Goal: Transaction & Acquisition: Purchase product/service

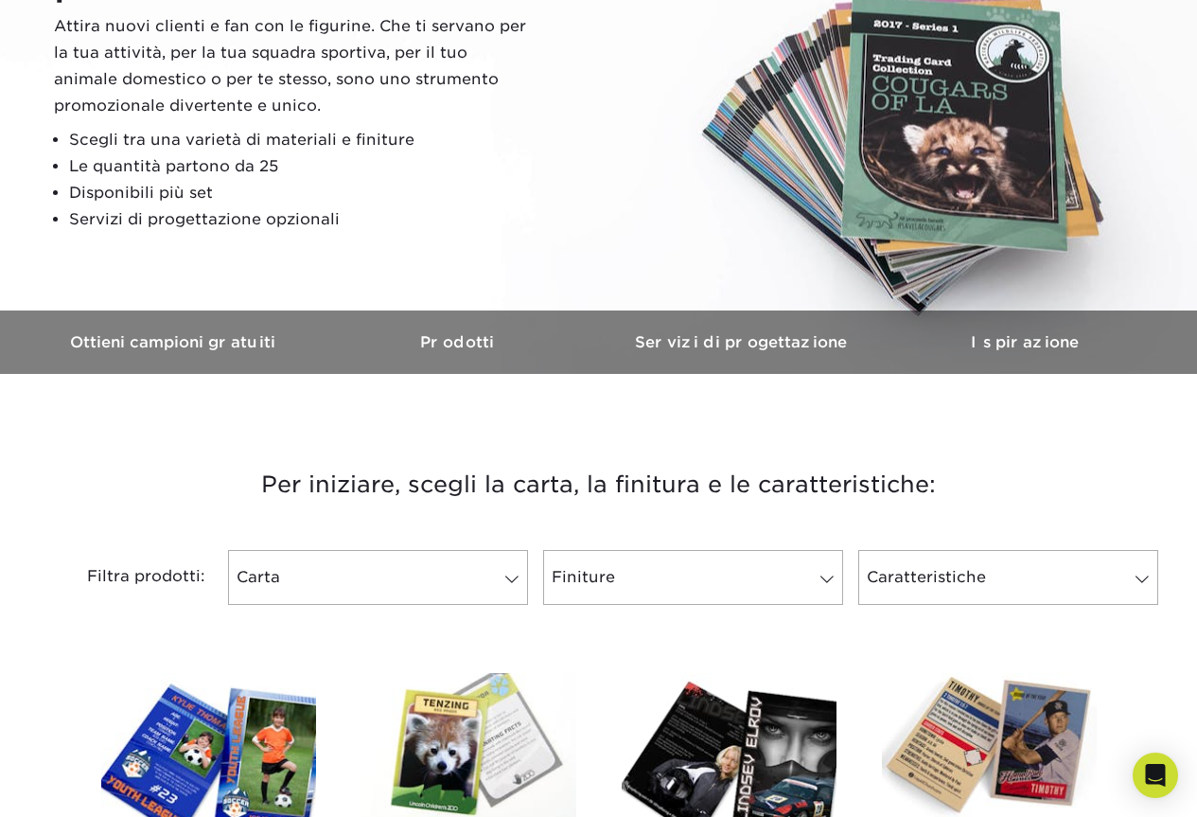
scroll to position [568, 0]
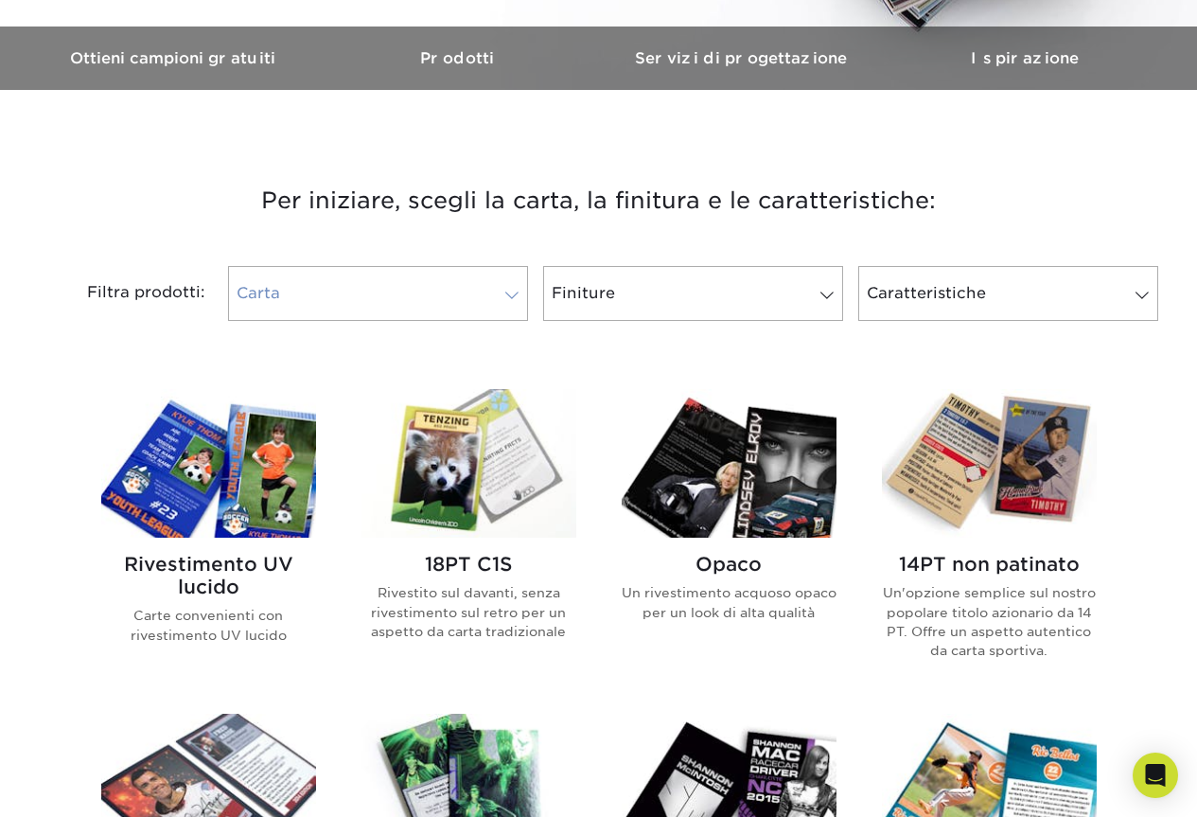
click at [364, 311] on link "Carta" at bounding box center [378, 293] width 300 height 55
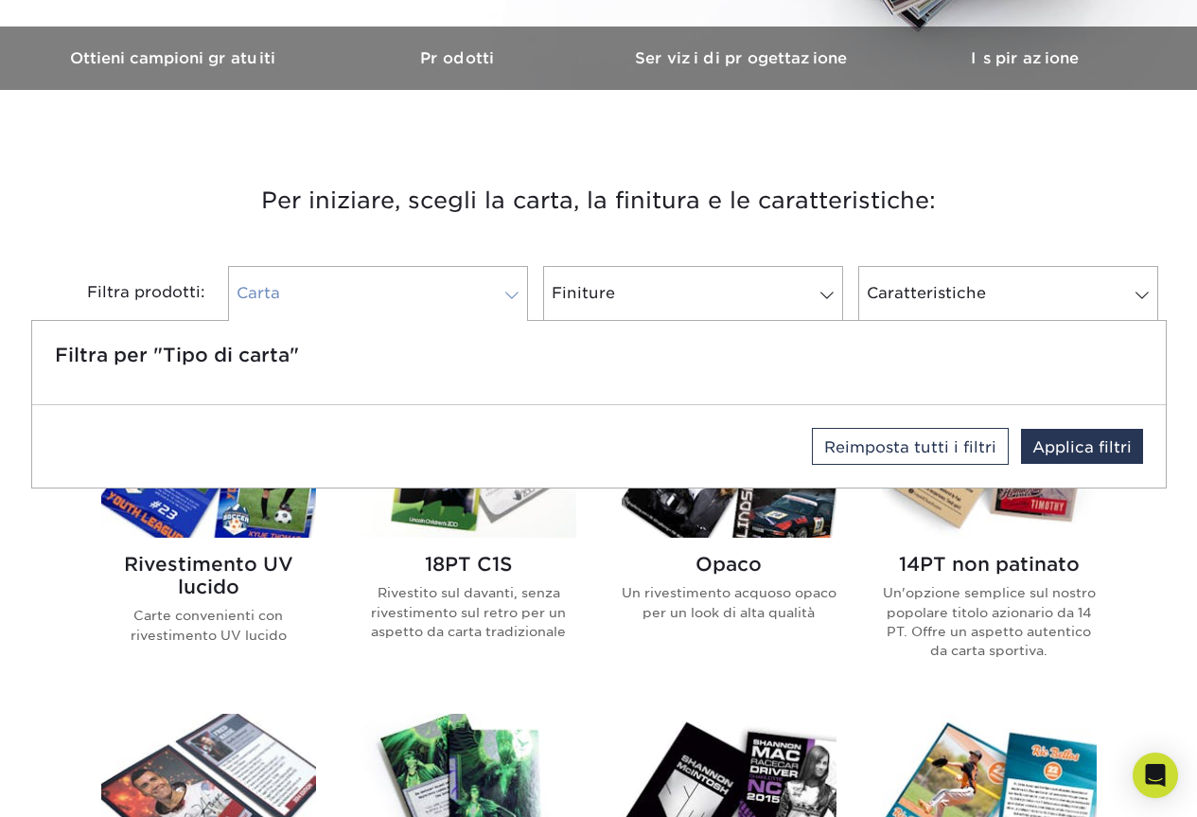
click at [366, 311] on link "Carta" at bounding box center [378, 293] width 300 height 55
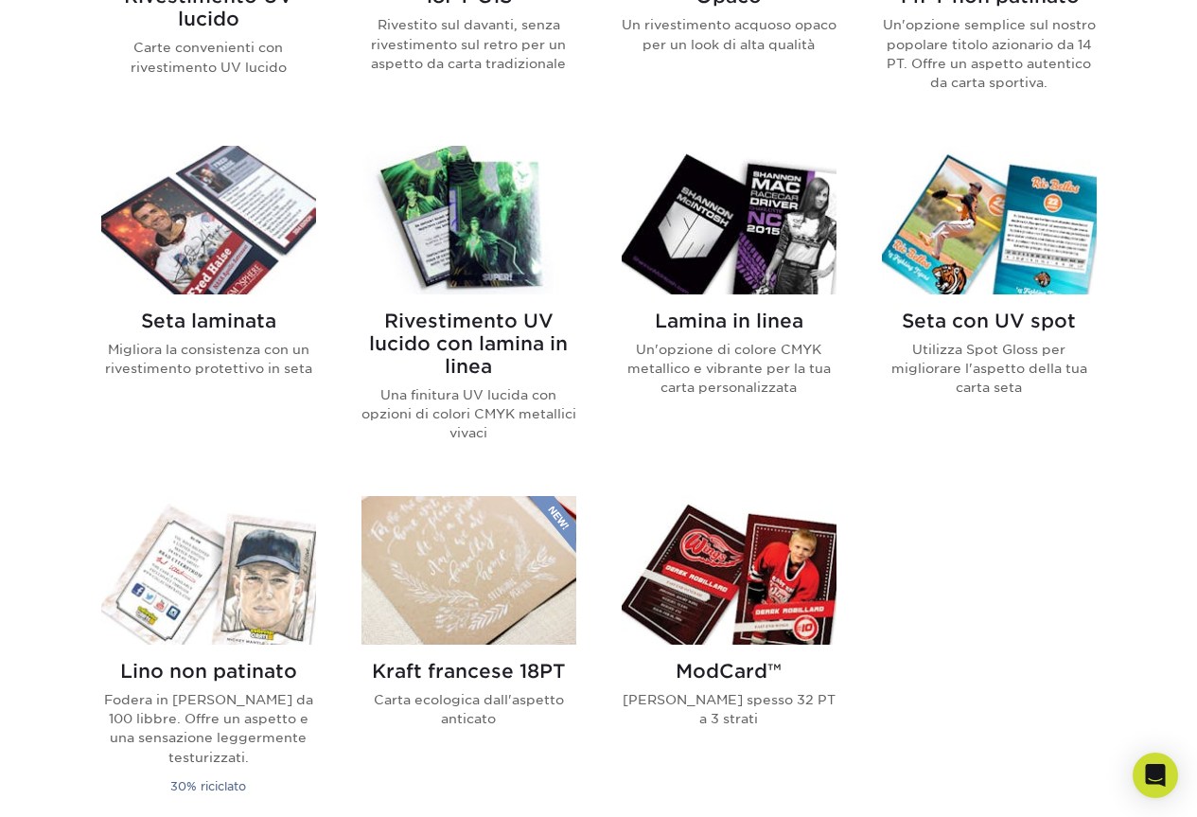
scroll to position [1230, 0]
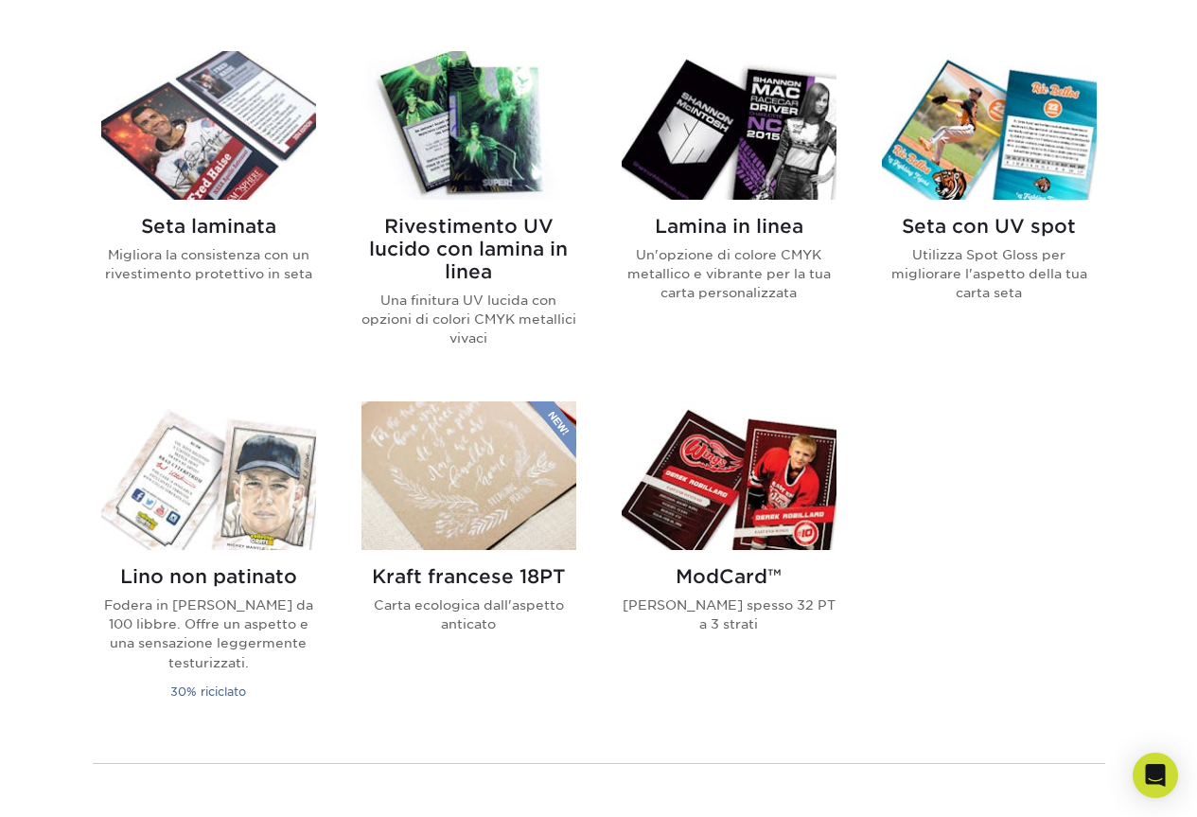
click at [450, 197] on img at bounding box center [469, 125] width 215 height 149
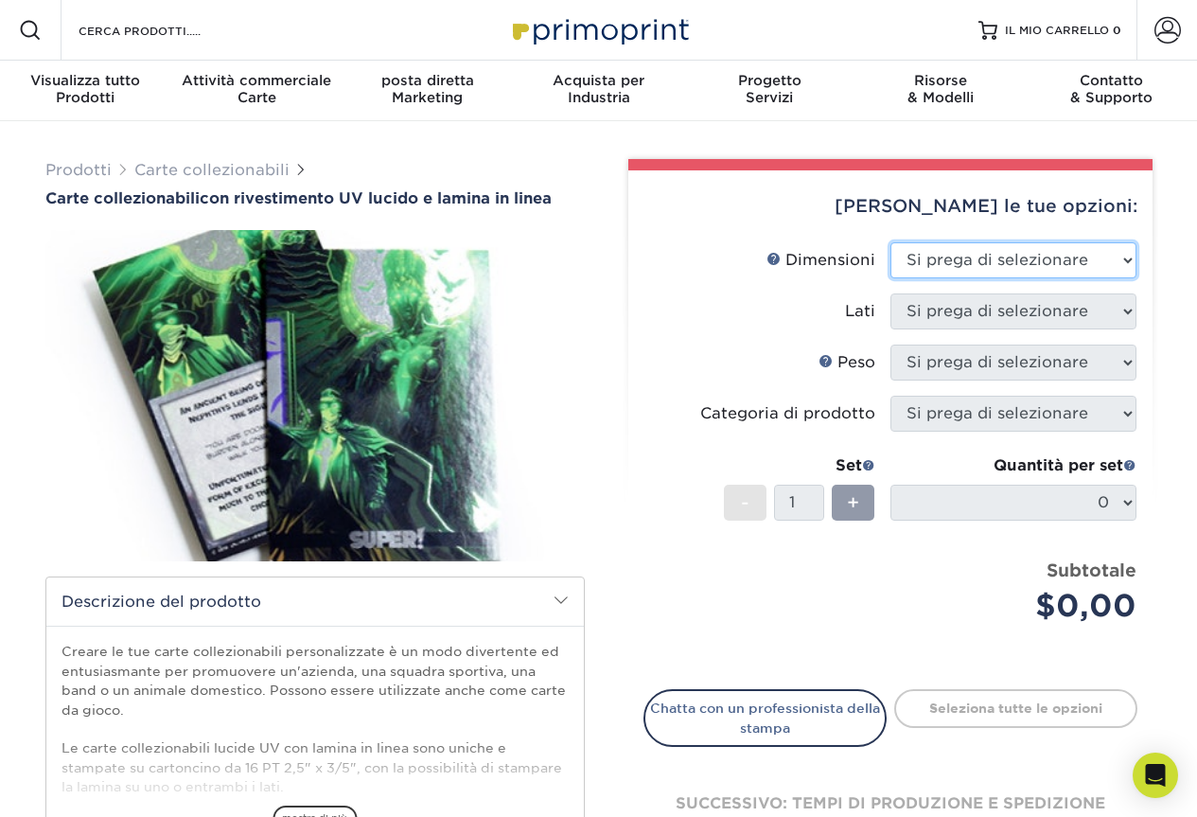
click at [1019, 253] on select "Si prega di selezionare 2,5" x 3,5"" at bounding box center [1014, 260] width 246 height 36
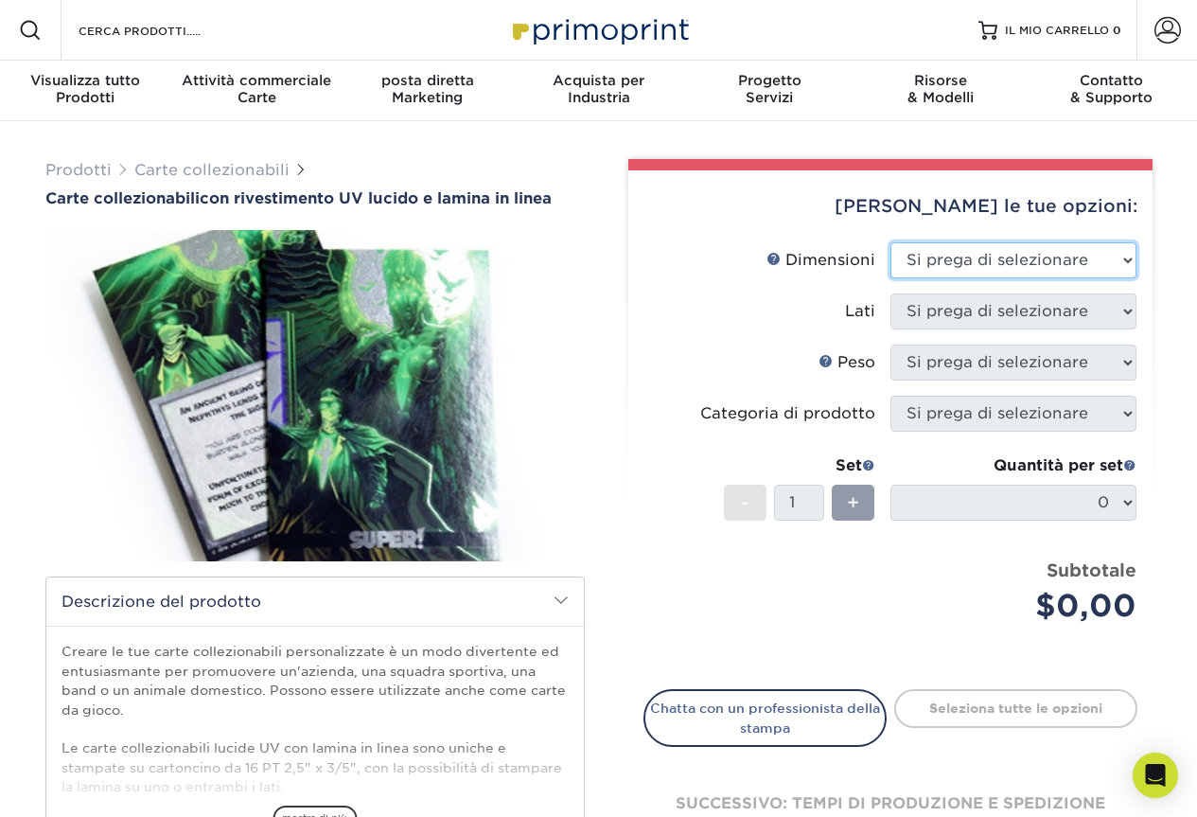
click at [1002, 269] on select "Si prega di selezionare 2,5" x 3,5"" at bounding box center [1014, 260] width 246 height 36
click at [1021, 259] on select "Si prega di selezionare 2,5" x 3,5"" at bounding box center [1014, 260] width 246 height 36
select select "2.50x3.50"
click at [891, 242] on select "Si prega di selezionare 2,5" x 3,5"" at bounding box center [1014, 260] width 246 height 36
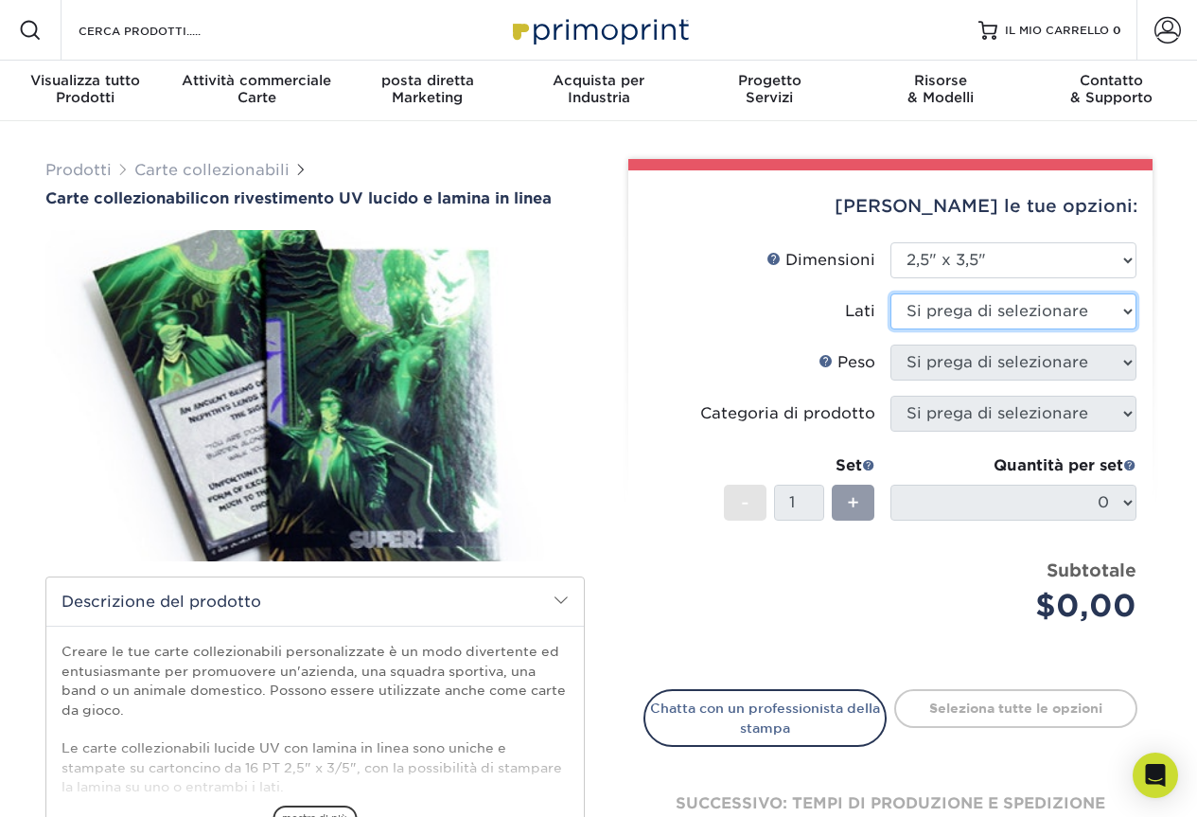
click at [995, 315] on select "Si prega di selezionare Stampa su entrambi i lati - Solo retro in [PERSON_NAME]…" at bounding box center [1014, 311] width 246 height 36
select select "e9e9dfb3-fba1-4d60-972c-fd9ca5904d33"
click at [891, 293] on select "Si prega di selezionare Stampa su entrambi i lati - Solo retro in [PERSON_NAME]…" at bounding box center [1014, 311] width 246 height 36
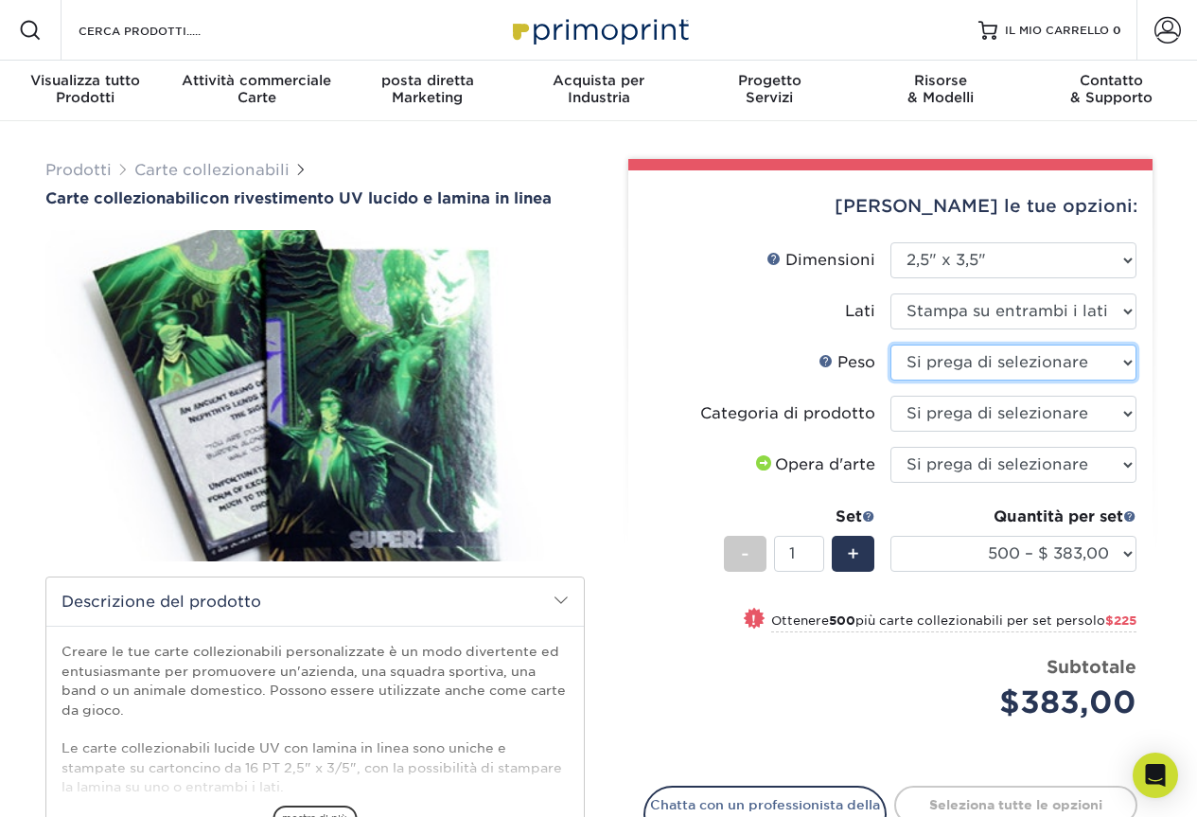
click at [995, 365] on select "Si prega di selezionare 16 PT" at bounding box center [1014, 363] width 246 height 36
click at [987, 424] on select "Si prega di selezionare Carte collezionabili" at bounding box center [1014, 414] width 246 height 36
click at [993, 413] on select "Si prega di selezionare Carte collezionabili" at bounding box center [1014, 414] width 246 height 36
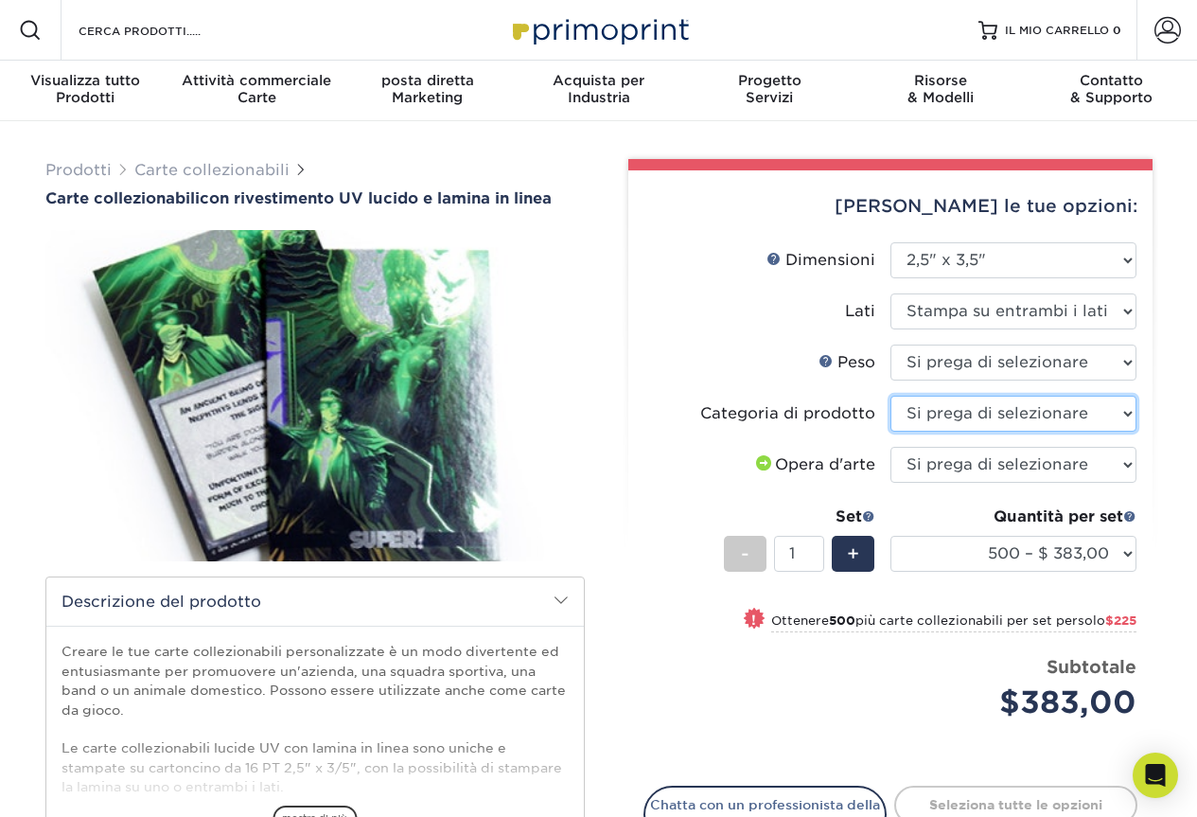
select select "c2f9bce9-36c2-409d-b101-c29d9d031e18"
click at [891, 396] on select "Si prega di selezionare Carte collezionabili" at bounding box center [1014, 414] width 246 height 36
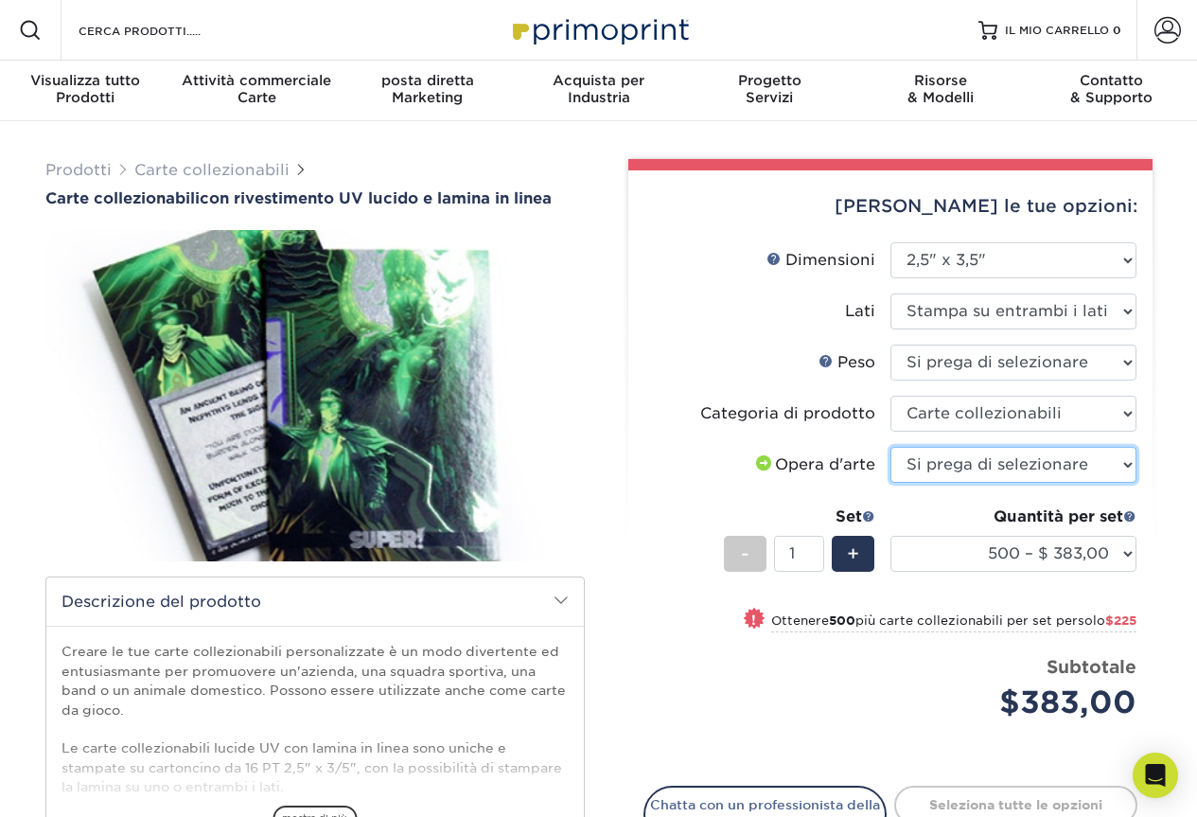
click at [998, 458] on select "Si prega di selezionare Caricherò i file Ho bisogno di un design - $ 100" at bounding box center [1014, 465] width 246 height 36
select select "upload"
click at [891, 447] on select "Si prega di selezionare Caricherò i file Ho bisogno di un design - $ 100" at bounding box center [1014, 465] width 246 height 36
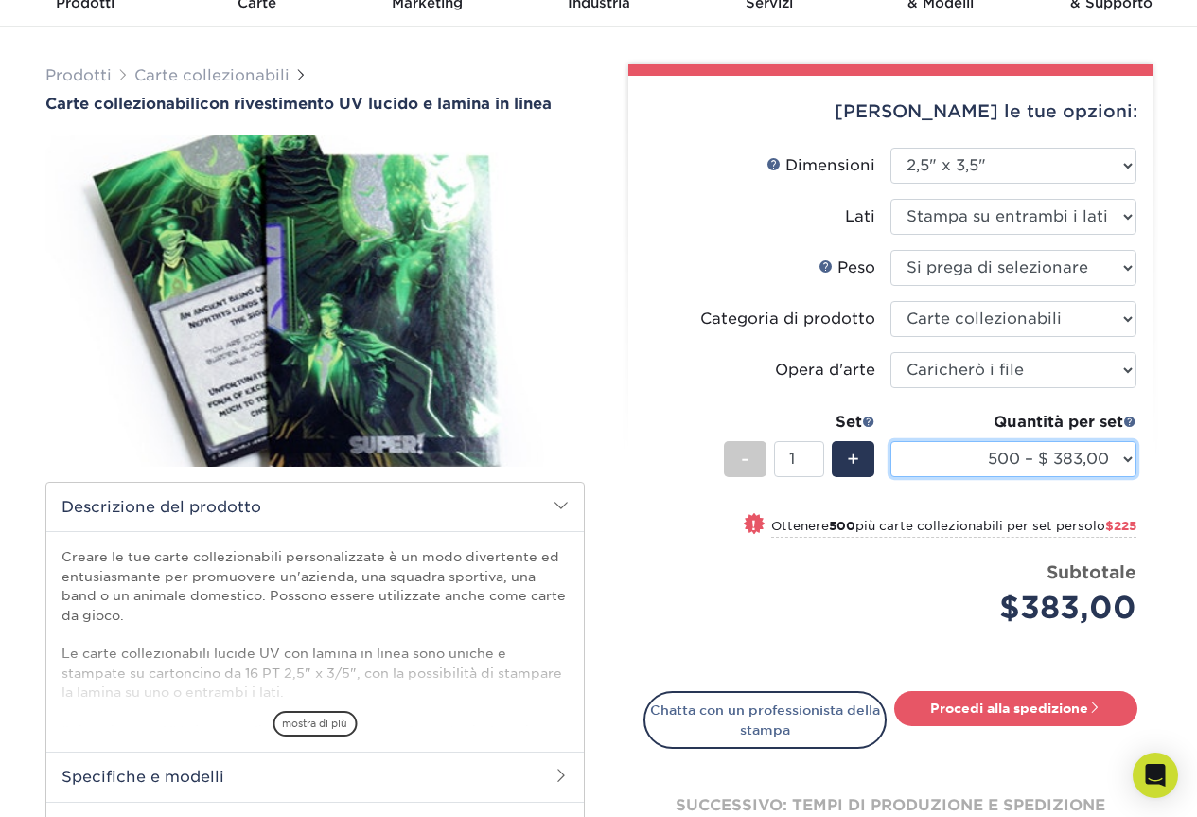
click at [932, 462] on select "500 – $ 383,00 1000 – $608,00 2500 – $883,00 5000 – $ 1252,00" at bounding box center [1014, 459] width 246 height 36
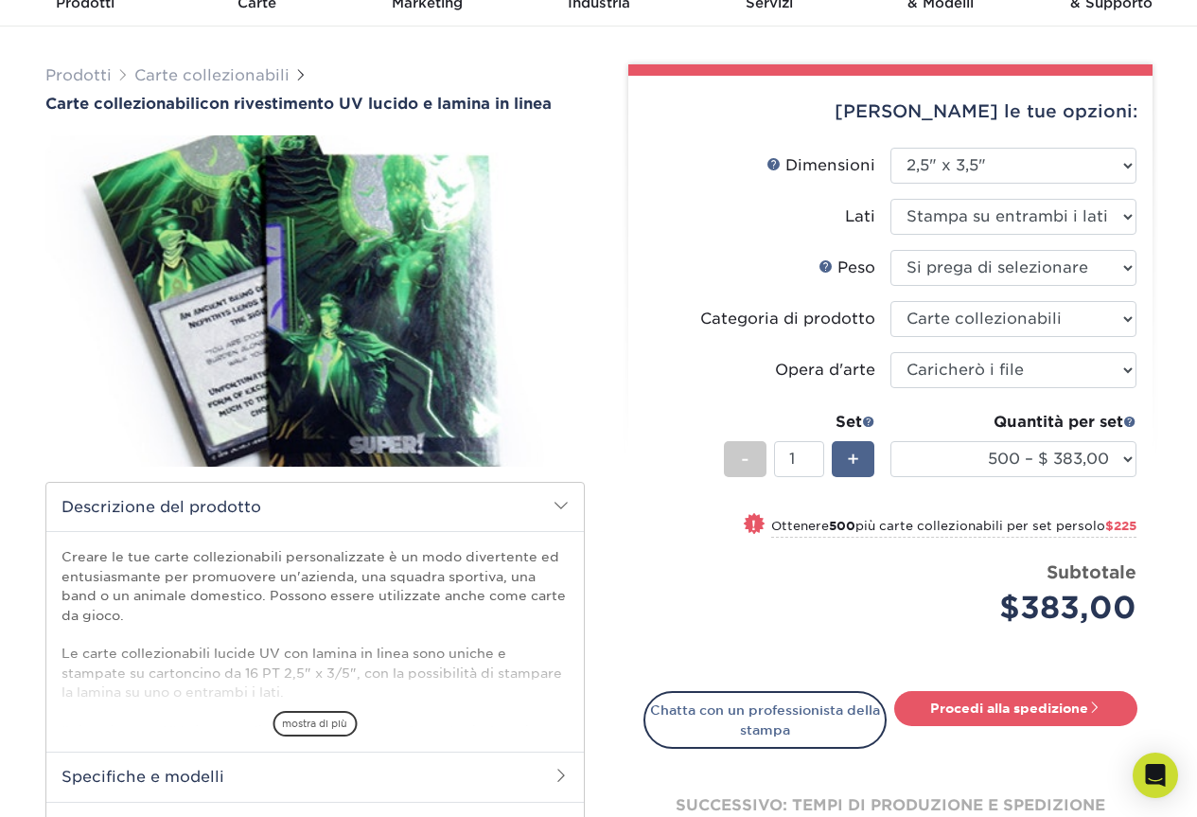
click at [853, 467] on font "+" at bounding box center [853, 459] width 12 height 23
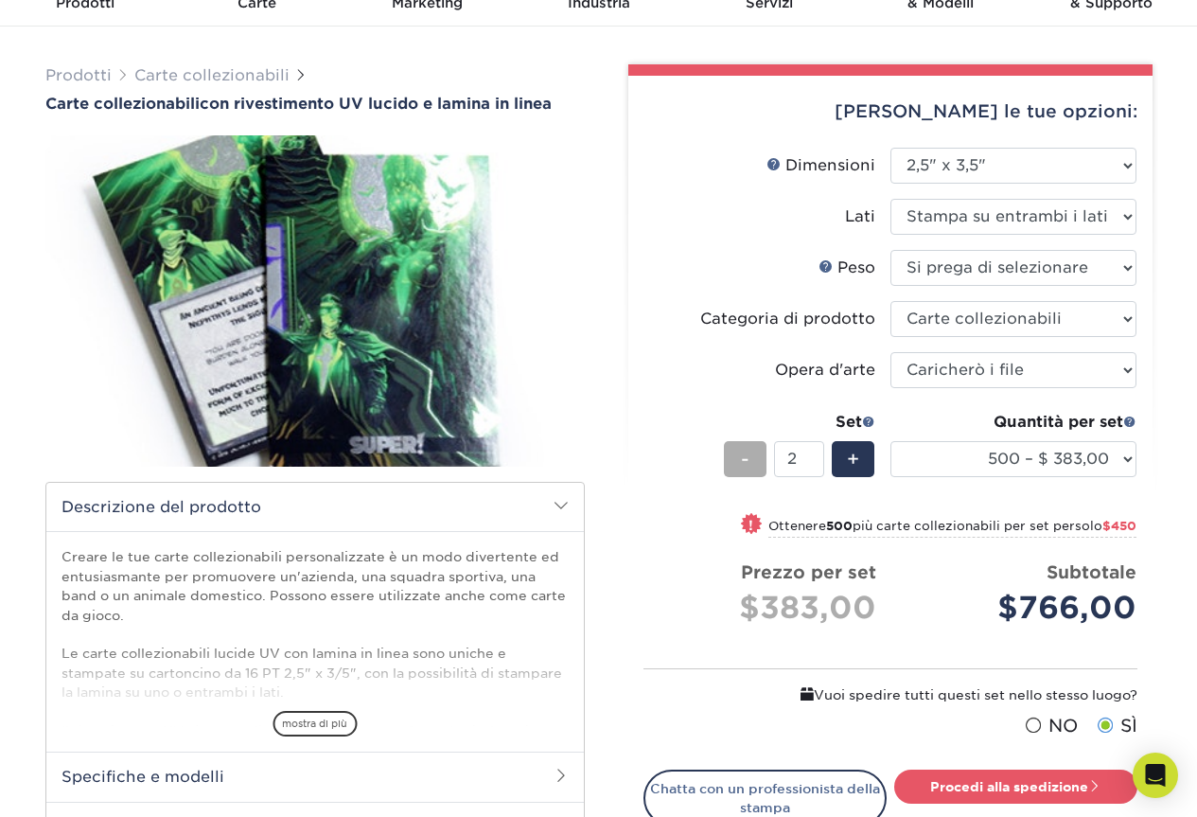
click at [745, 460] on font "-" at bounding box center [745, 459] width 9 height 23
type input "1"
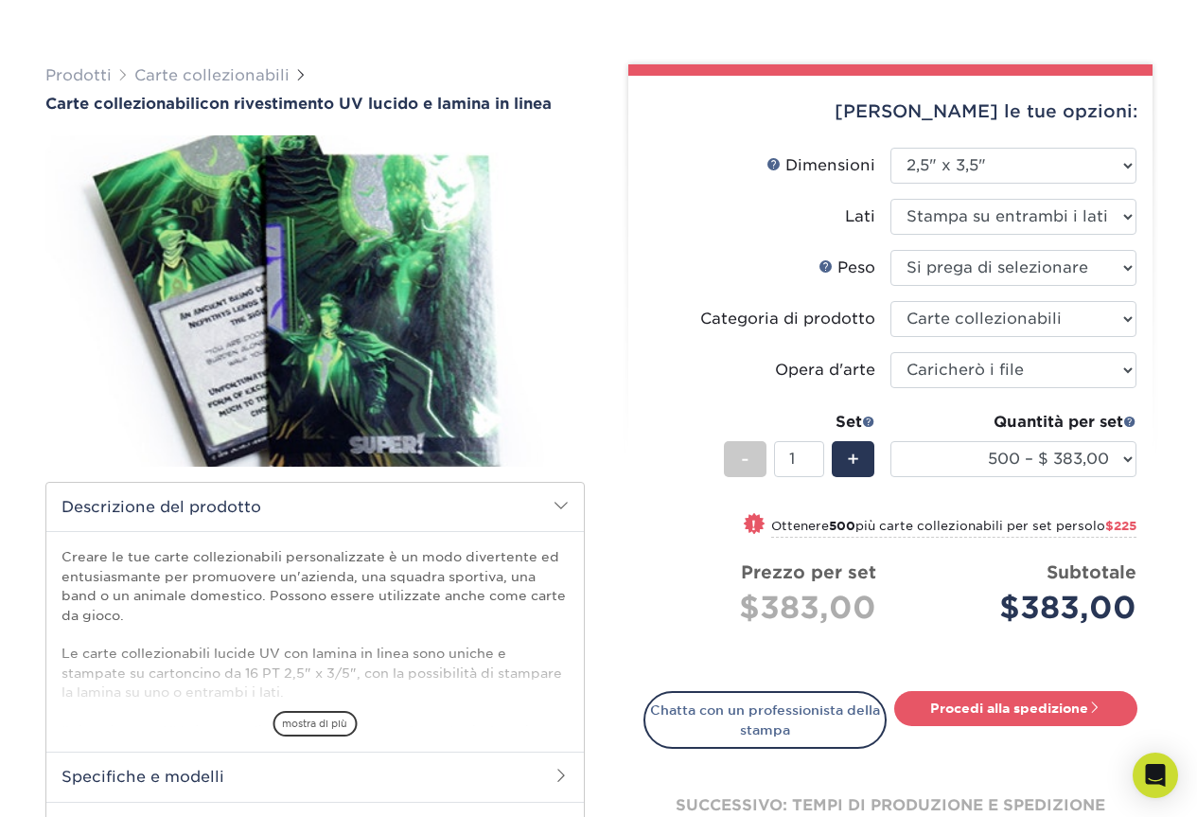
scroll to position [568, 0]
